Goal: Contribute content: Add original content to the website for others to see

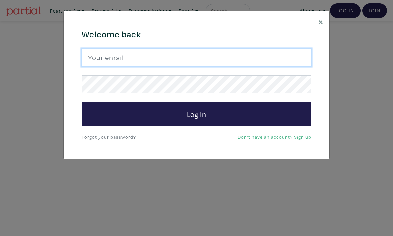
click at [203, 63] on input "email" at bounding box center [197, 58] width 230 height 18
type input "alyssawallaceart@gmail.com"
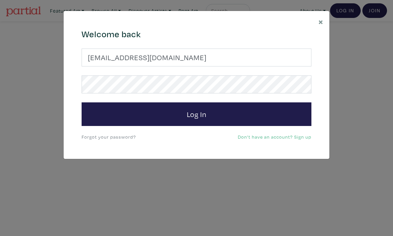
click at [196, 114] on button "Log In" at bounding box center [197, 114] width 230 height 24
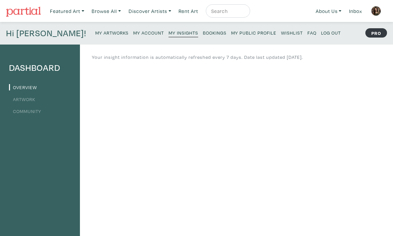
click at [25, 102] on li "Artwork" at bounding box center [40, 98] width 62 height 9
click at [26, 99] on link "Artwork" at bounding box center [22, 99] width 26 height 6
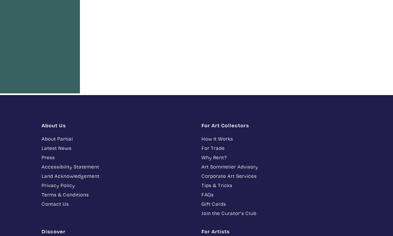
click at [133, 212] on div "About Us About Partial Latest News Press Accessibility Statement Land Acknowled…" at bounding box center [117, 170] width 160 height 97
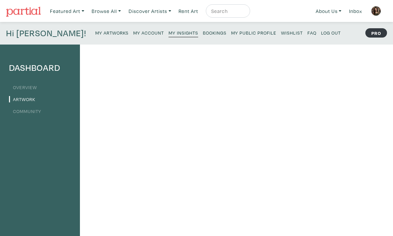
click at [338, 33] on div "Hi Alyssa! My Artworks My Account My Insights Bookings My Public Profile Wishli…" at bounding box center [196, 33] width 393 height 23
click at [133, 32] on small "My Account" at bounding box center [148, 33] width 31 height 6
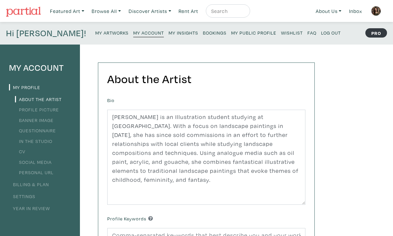
click at [378, 14] on img at bounding box center [376, 11] width 10 height 10
click at [95, 35] on small "My Artworks" at bounding box center [111, 33] width 33 height 6
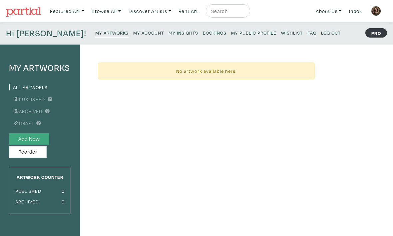
click at [42, 137] on button "Add New" at bounding box center [29, 139] width 40 height 12
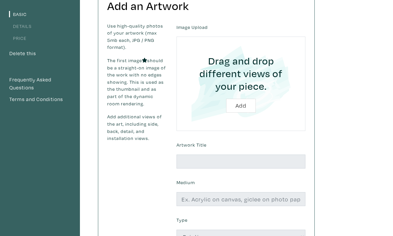
scroll to position [76, 0]
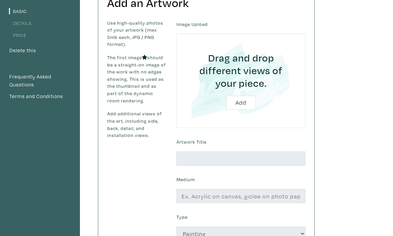
click at [244, 106] on input "file" at bounding box center [241, 81] width 110 height 76
type input "C:\fakepath\Wallace_Alyssa_Collector’sGuilt.jpg"
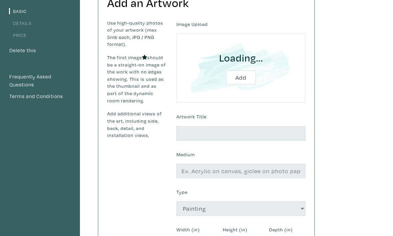
scroll to position [76, 0]
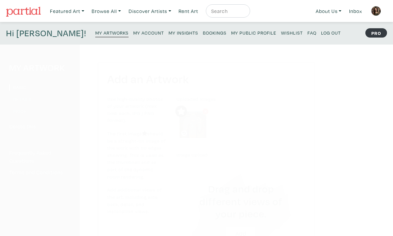
scroll to position [98, 0]
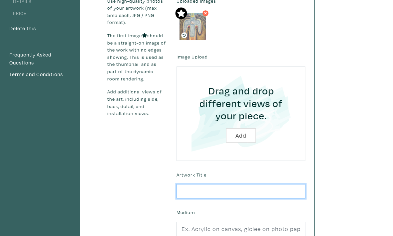
click at [208, 189] on input "text" at bounding box center [240, 191] width 129 height 14
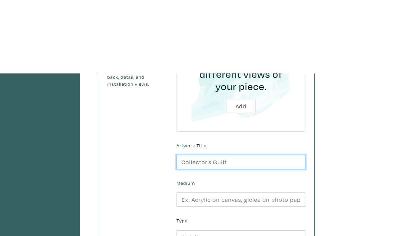
scroll to position [201, 0]
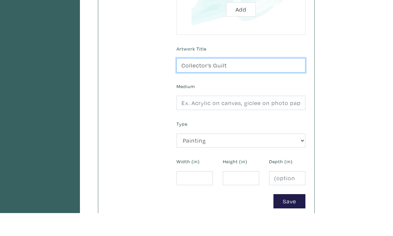
type input "Collector’s Guilt"
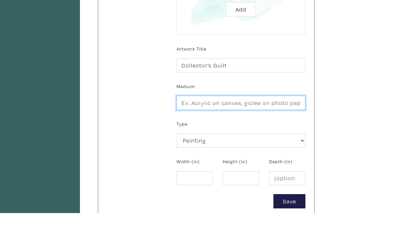
click at [234, 119] on input "text" at bounding box center [240, 126] width 129 height 14
click at [243, 119] on input "text" at bounding box center [240, 126] width 129 height 14
click at [234, 119] on input "text" at bounding box center [240, 126] width 129 height 14
click at [225, 119] on input "text" at bounding box center [240, 126] width 129 height 14
type input "Acrylic and Oil Pastel On Gallery Wrapped Canvas"
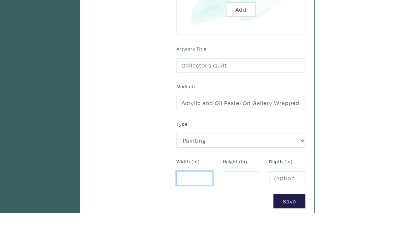
click at [200, 194] on input "number" at bounding box center [194, 201] width 36 height 14
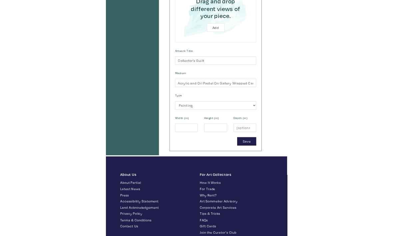
scroll to position [272, 0]
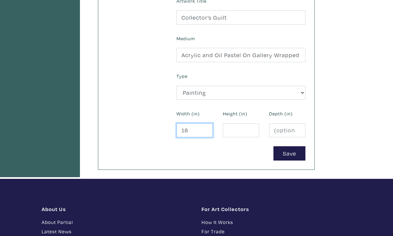
type input "18"
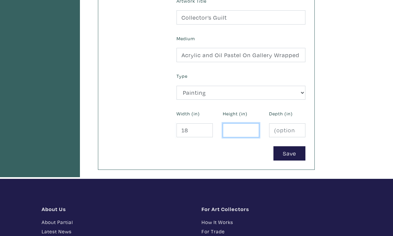
click at [228, 135] on input "number" at bounding box center [241, 130] width 36 height 14
type input "24"
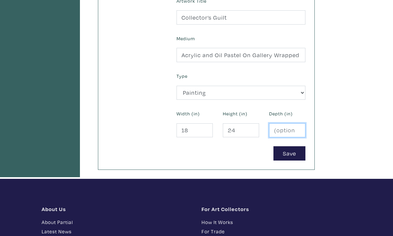
click at [284, 134] on input "number" at bounding box center [287, 130] width 36 height 14
click at [279, 133] on input "number" at bounding box center [287, 130] width 36 height 14
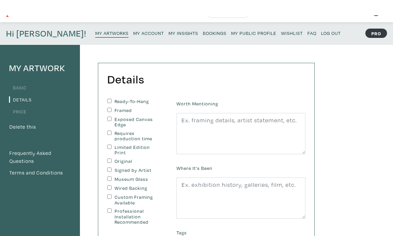
scroll to position [16, 0]
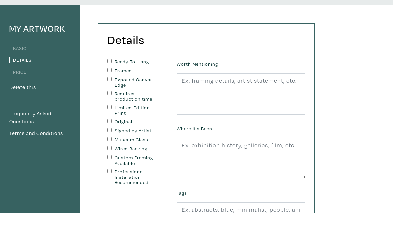
click at [111, 82] on input "Ready-To-Hang" at bounding box center [109, 84] width 4 height 4
checkbox input "true"
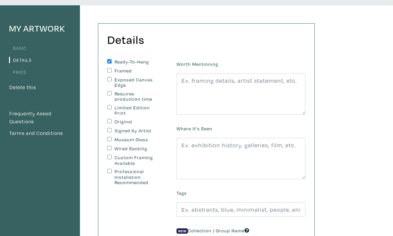
click at [111, 121] on input "Original" at bounding box center [109, 121] width 4 height 4
checkbox input "true"
click at [111, 131] on input "Signed by Artist" at bounding box center [109, 130] width 4 height 4
checkbox input "true"
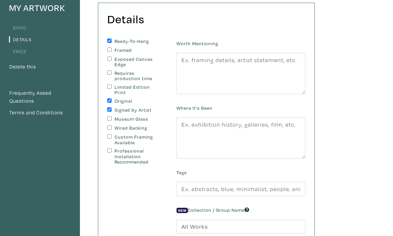
scroll to position [59, 0]
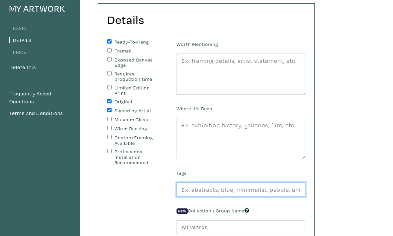
click at [232, 189] on input "text" at bounding box center [240, 190] width 129 height 14
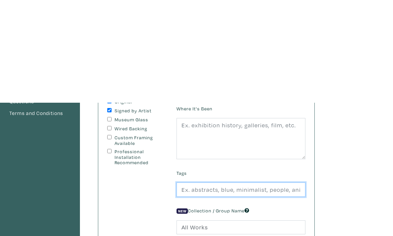
scroll to position [162, 0]
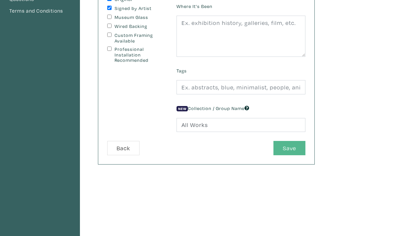
click at [281, 144] on button "Save" at bounding box center [289, 148] width 32 height 14
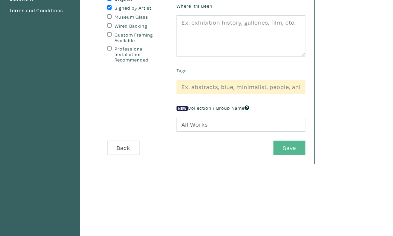
scroll to position [162, 0]
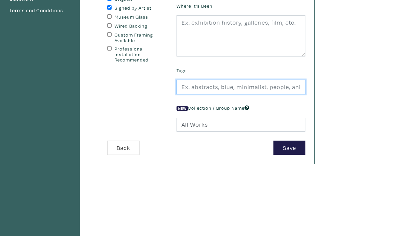
click at [232, 83] on input "text" at bounding box center [240, 87] width 129 height 14
type input "s"
type input "Illustrative"
click at [289, 148] on button "Save" at bounding box center [289, 148] width 32 height 14
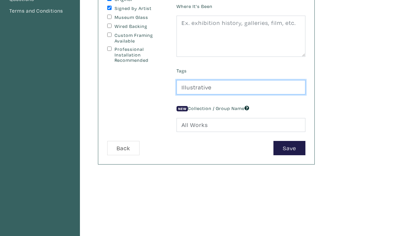
click at [226, 90] on input "Illustrative" at bounding box center [240, 87] width 129 height 14
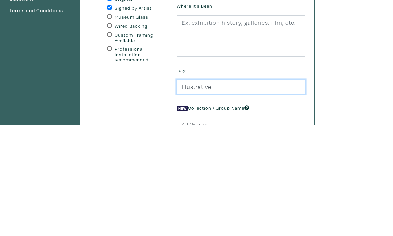
scroll to position [0, 0]
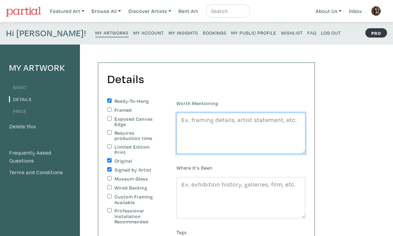
click at [227, 126] on textarea at bounding box center [240, 133] width 129 height 41
click at [245, 117] on textarea at bounding box center [240, 133] width 129 height 41
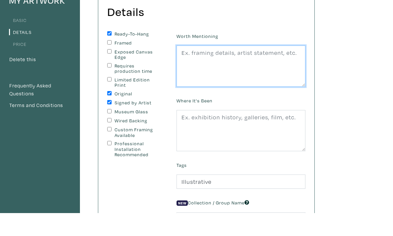
scroll to position [55, 0]
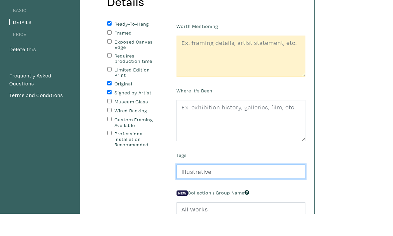
click at [221, 187] on input "Illustrative" at bounding box center [240, 194] width 129 height 14
click at [220, 187] on input "Illustrative" at bounding box center [240, 194] width 129 height 14
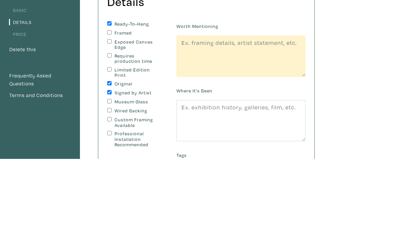
click at [241, 100] on div "Worth Mentioning" at bounding box center [240, 126] width 139 height 56
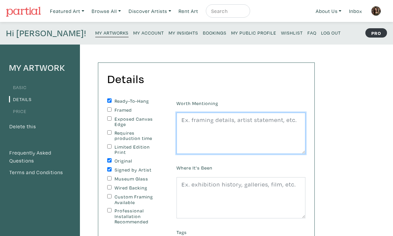
click at [235, 123] on textarea at bounding box center [240, 133] width 129 height 41
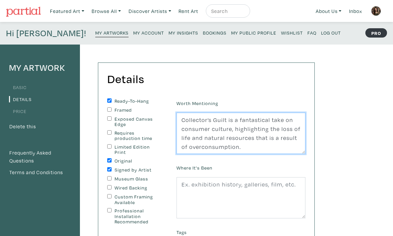
scroll to position [139, 0]
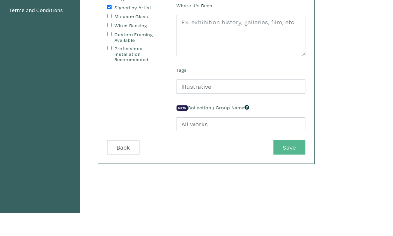
type textarea "Collector’s Guilt is a fantastical take on consumer culture, highlighting the l…"
click at [281, 163] on button "Save" at bounding box center [289, 170] width 32 height 14
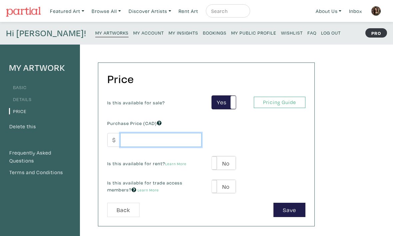
click at [175, 142] on input "number" at bounding box center [160, 140] width 81 height 14
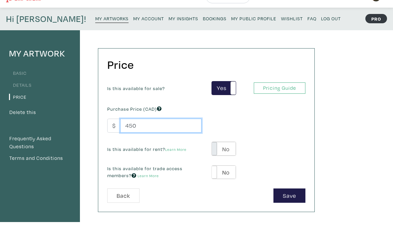
type input "450"
click at [214, 156] on span at bounding box center [212, 163] width 10 height 14
type input "25"
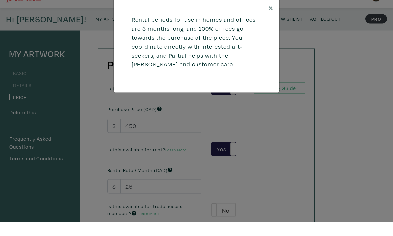
scroll to position [14, 0]
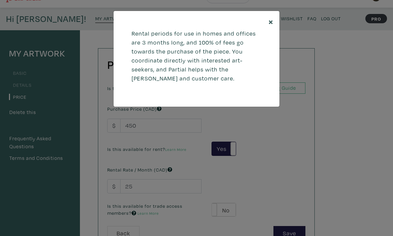
click at [268, 23] on button "×" at bounding box center [270, 21] width 17 height 21
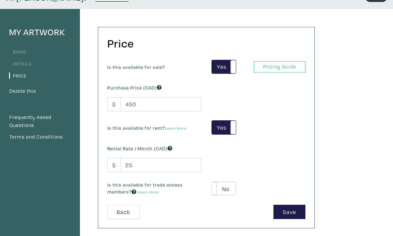
scroll to position [51, 0]
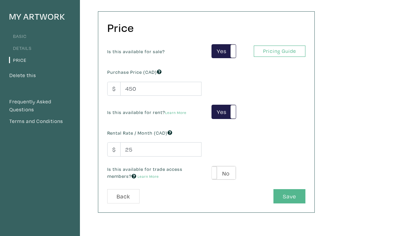
click at [283, 195] on button "Save" at bounding box center [289, 196] width 32 height 14
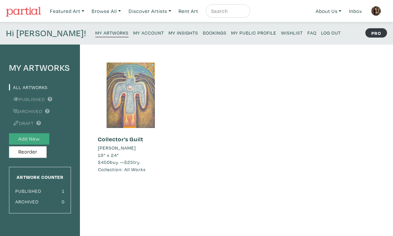
click at [39, 141] on button "Add New" at bounding box center [29, 139] width 40 height 12
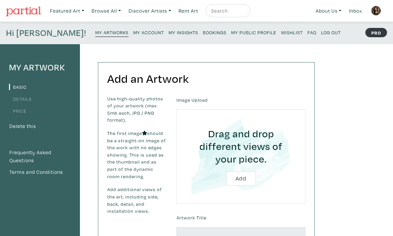
scroll to position [20, 0]
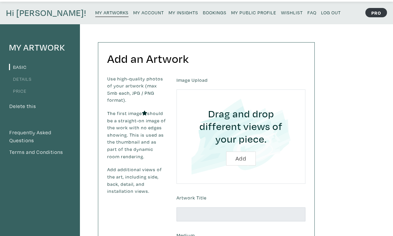
click at [233, 159] on input "file" at bounding box center [241, 137] width 110 height 76
type input "C:\fakepath\Georgian Bay .jpg"
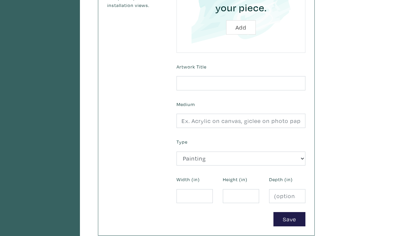
scroll to position [200, 0]
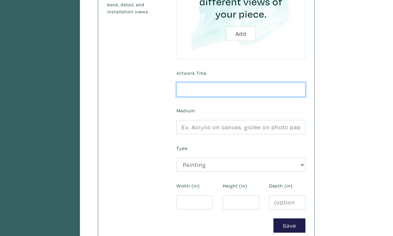
click at [201, 95] on input "text" at bounding box center [240, 90] width 129 height 14
type input "Georgian Bay"
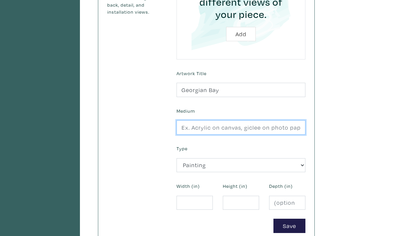
click at [210, 127] on input "text" at bounding box center [240, 127] width 129 height 14
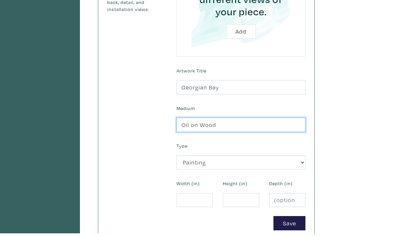
type input "Oil on Wood"
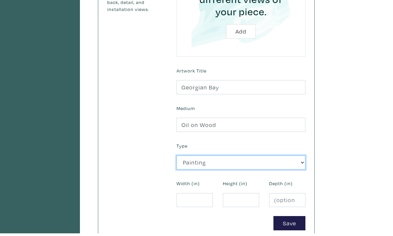
scroll to position [203, 0]
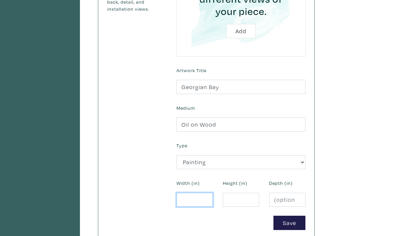
click at [202, 200] on input "number" at bounding box center [194, 200] width 36 height 14
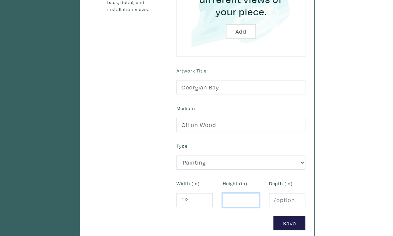
click at [231, 201] on input "number" at bounding box center [241, 200] width 36 height 14
click at [187, 203] on input "12" at bounding box center [194, 200] width 36 height 14
type input "1"
type input "16"
click at [241, 31] on button "Add" at bounding box center [241, 31] width 30 height 14
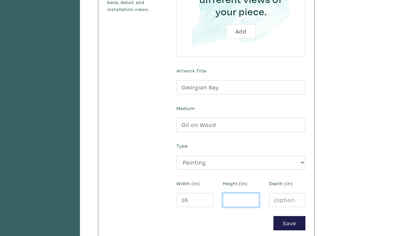
click at [229, 201] on input "number" at bounding box center [241, 200] width 36 height 14
type input "12"
click at [293, 204] on input "number" at bounding box center [287, 200] width 36 height 14
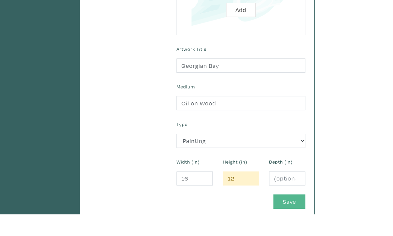
click at [286, 216] on button "Save" at bounding box center [289, 223] width 32 height 14
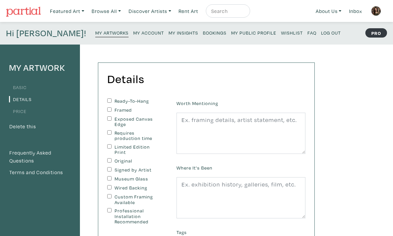
click at [110, 160] on input "Original" at bounding box center [109, 160] width 4 height 4
checkbox input "true"
click at [110, 171] on input "Signed by Artist" at bounding box center [109, 169] width 4 height 4
checkbox input "true"
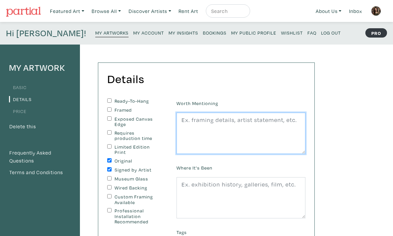
click at [210, 121] on textarea at bounding box center [240, 133] width 129 height 41
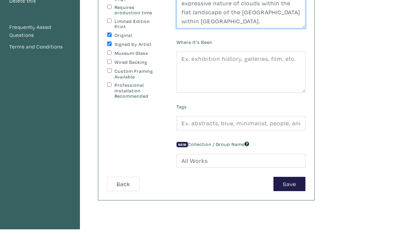
scroll to position [117, 0]
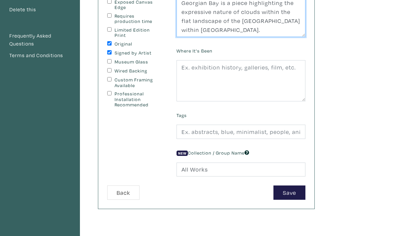
type textarea "Georgian Bay is a piece highlighting the expressive nature of clouds within the…"
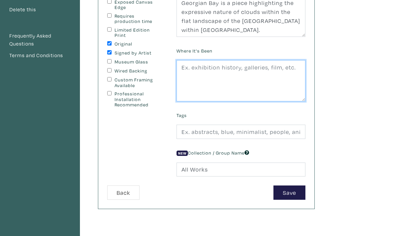
click at [215, 72] on textarea at bounding box center [240, 80] width 129 height 41
click at [219, 69] on textarea at bounding box center [240, 80] width 129 height 41
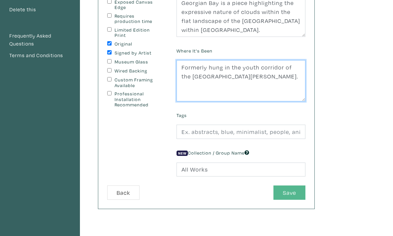
type textarea "Formerly hung in the youth corridor of the Queen Elizabeth Park Community and C…"
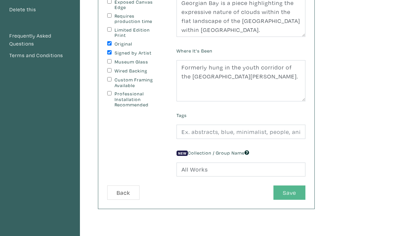
click at [277, 187] on button "Save" at bounding box center [289, 193] width 32 height 14
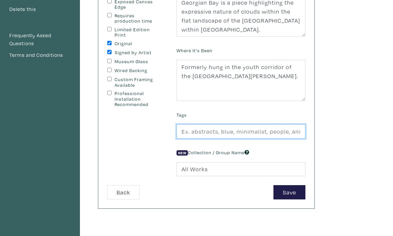
click at [245, 131] on input "text" at bounding box center [240, 131] width 129 height 14
type input "impressionism"
click at [289, 193] on button "Save" at bounding box center [289, 193] width 32 height 14
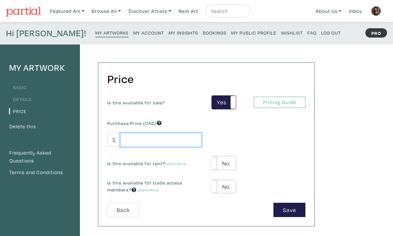
click at [154, 143] on input "number" at bounding box center [160, 140] width 81 height 14
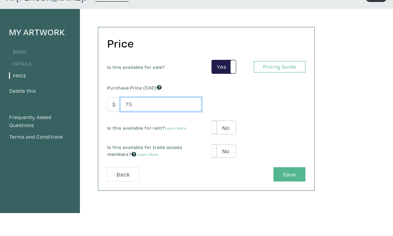
type input "75"
click at [280, 190] on button "Save" at bounding box center [289, 197] width 32 height 14
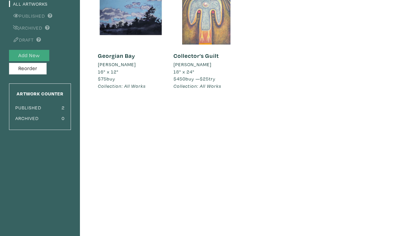
scroll to position [84, 0]
